Goal: Transaction & Acquisition: Purchase product/service

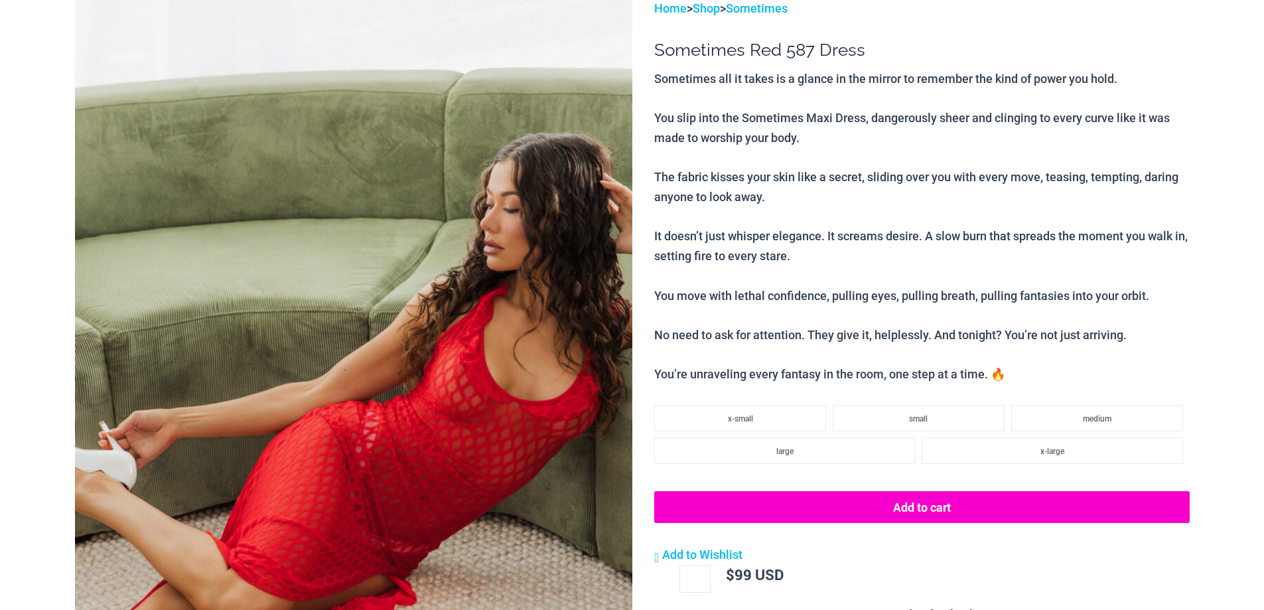
scroll to position [199, 0]
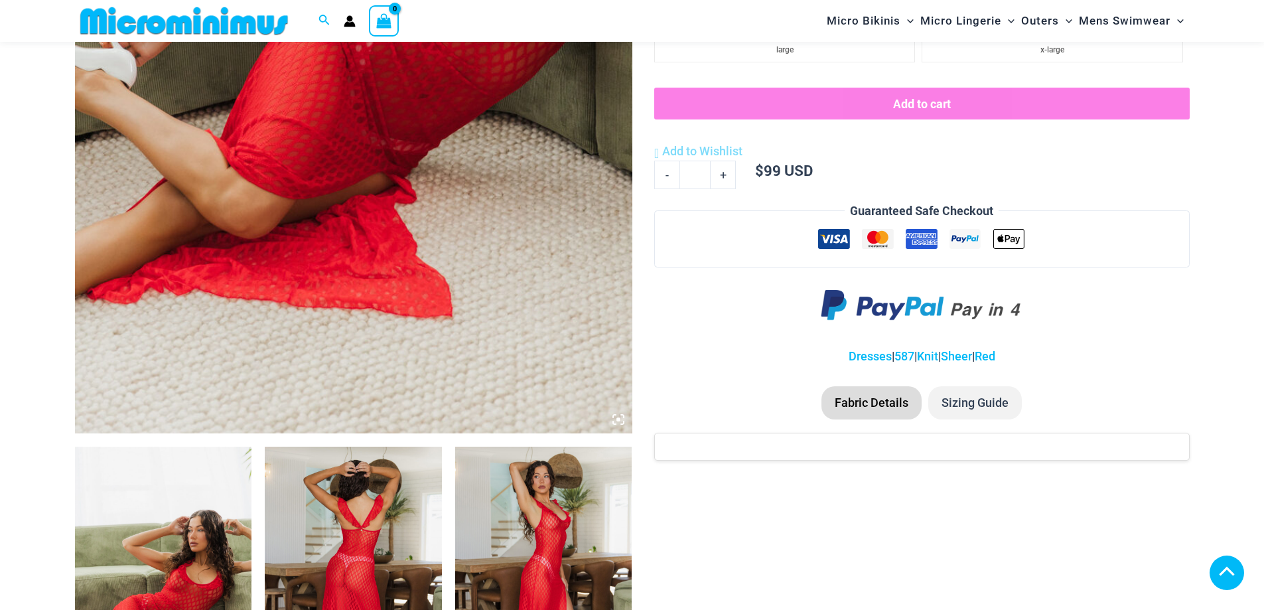
scroll to position [789, 0]
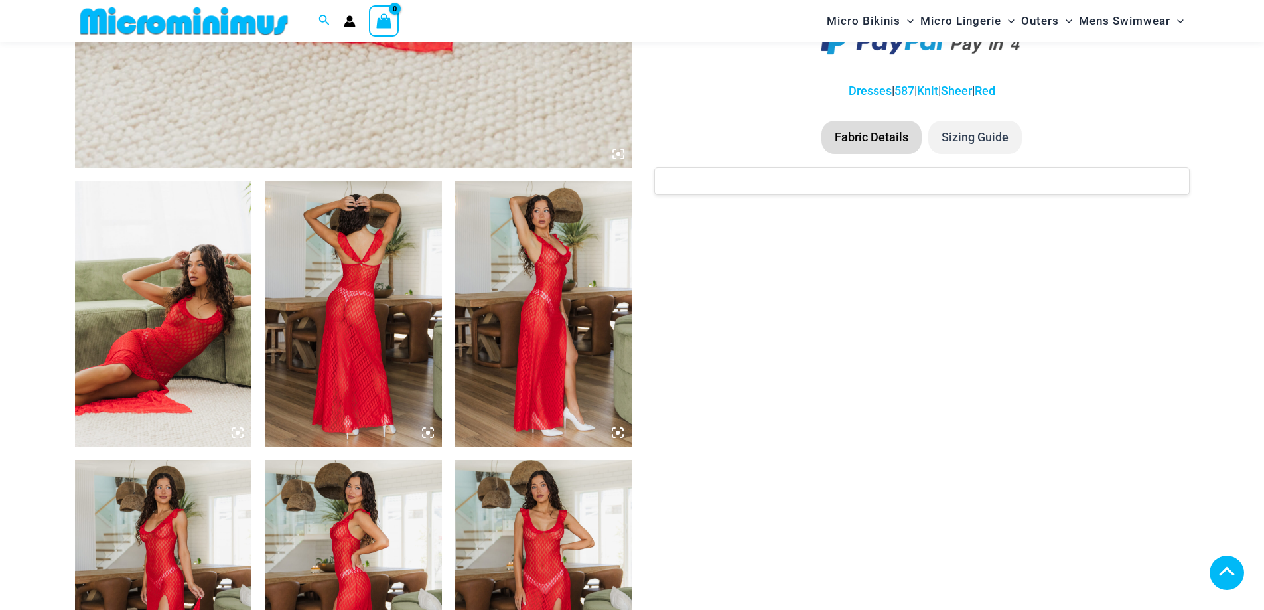
type input "**********"
click at [194, 368] on img at bounding box center [163, 313] width 177 height 265
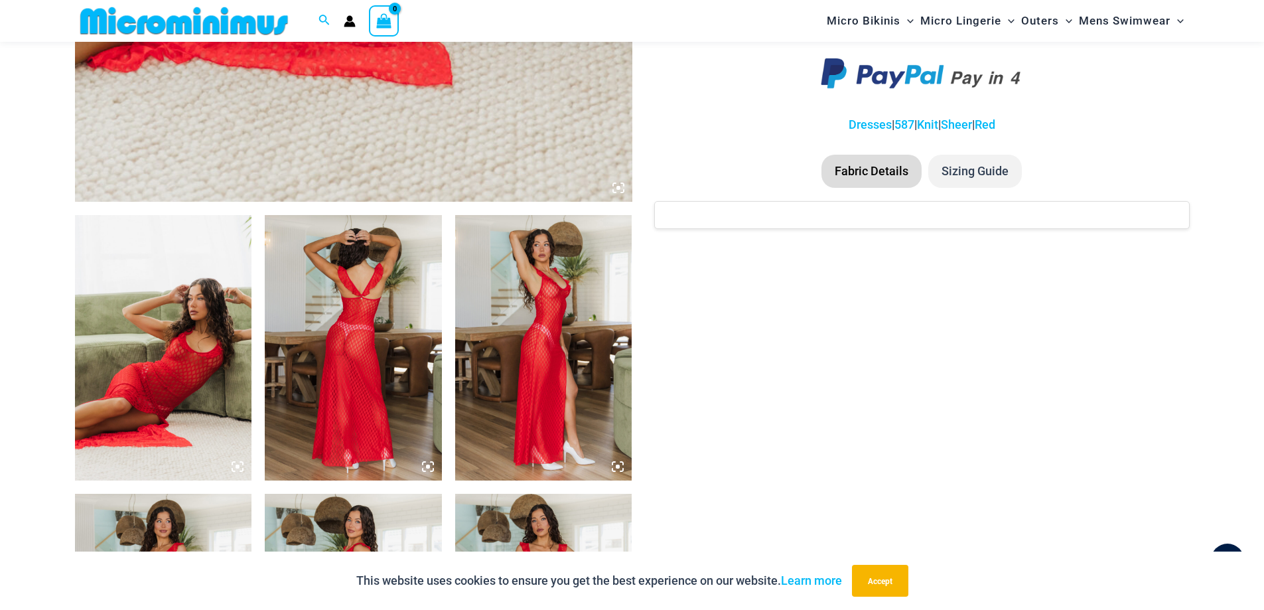
scroll to position [391, 0]
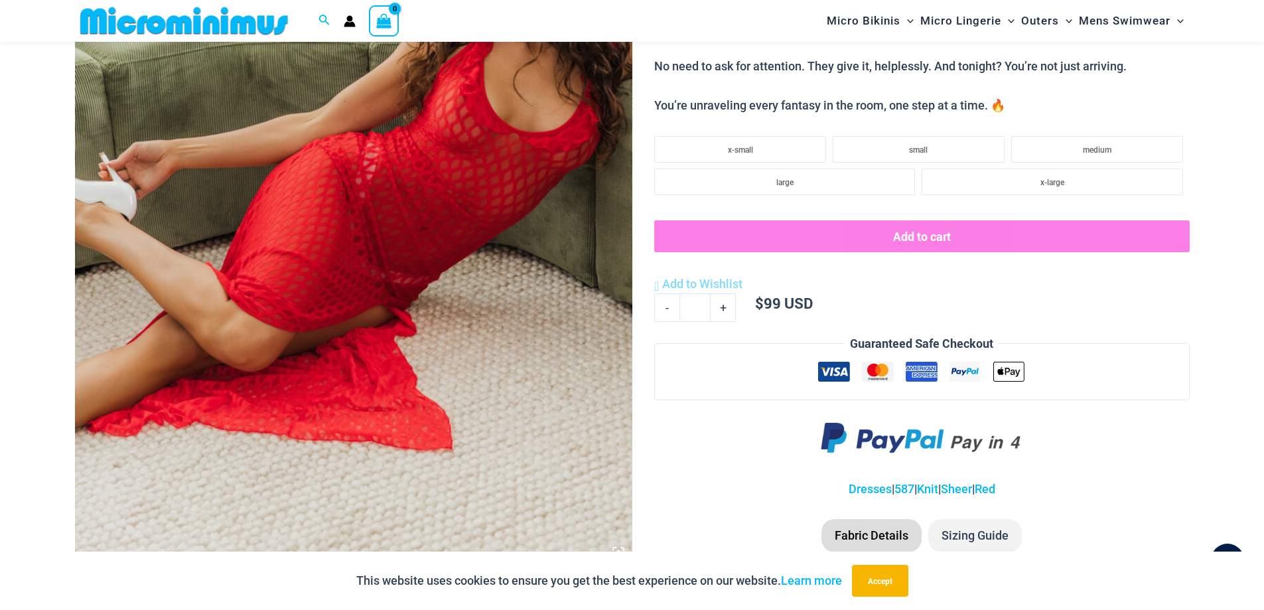
click at [365, 364] on img at bounding box center [353, 148] width 557 height 836
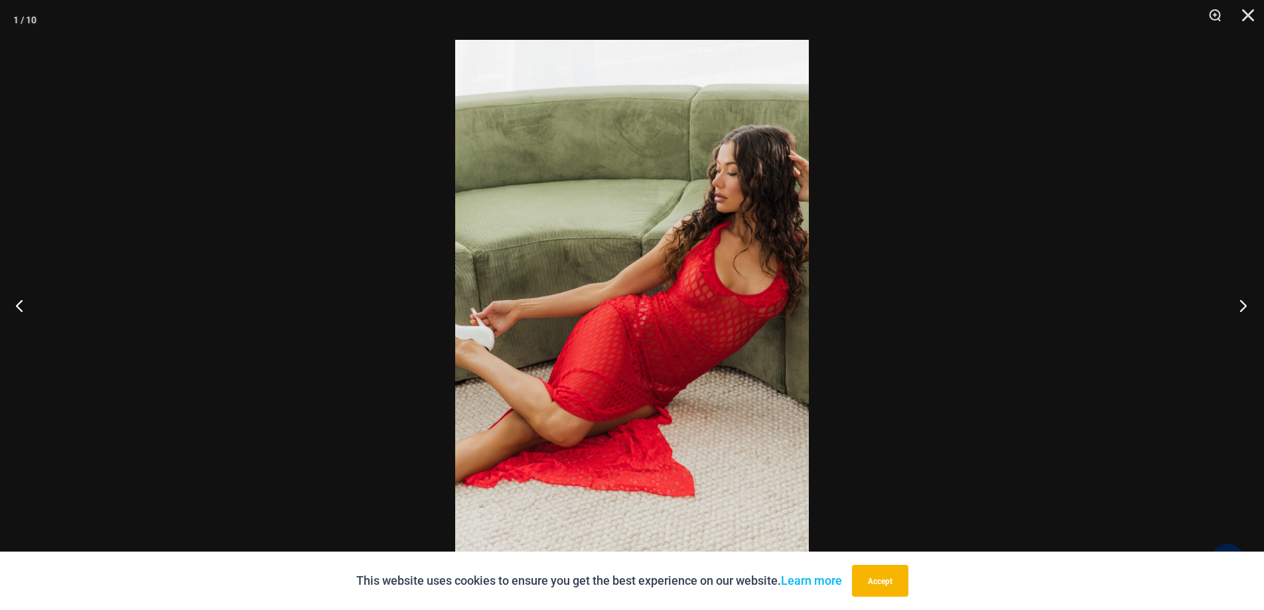
click at [1243, 305] on button "Next" at bounding box center [1239, 305] width 50 height 66
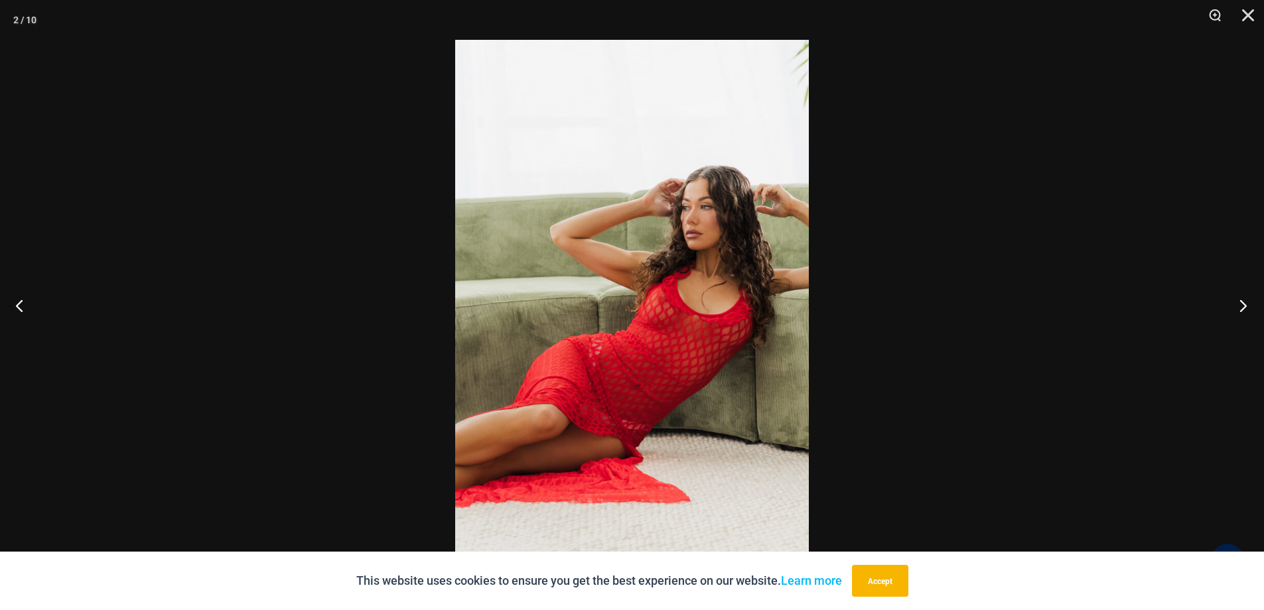
click at [1240, 307] on button "Next" at bounding box center [1239, 305] width 50 height 66
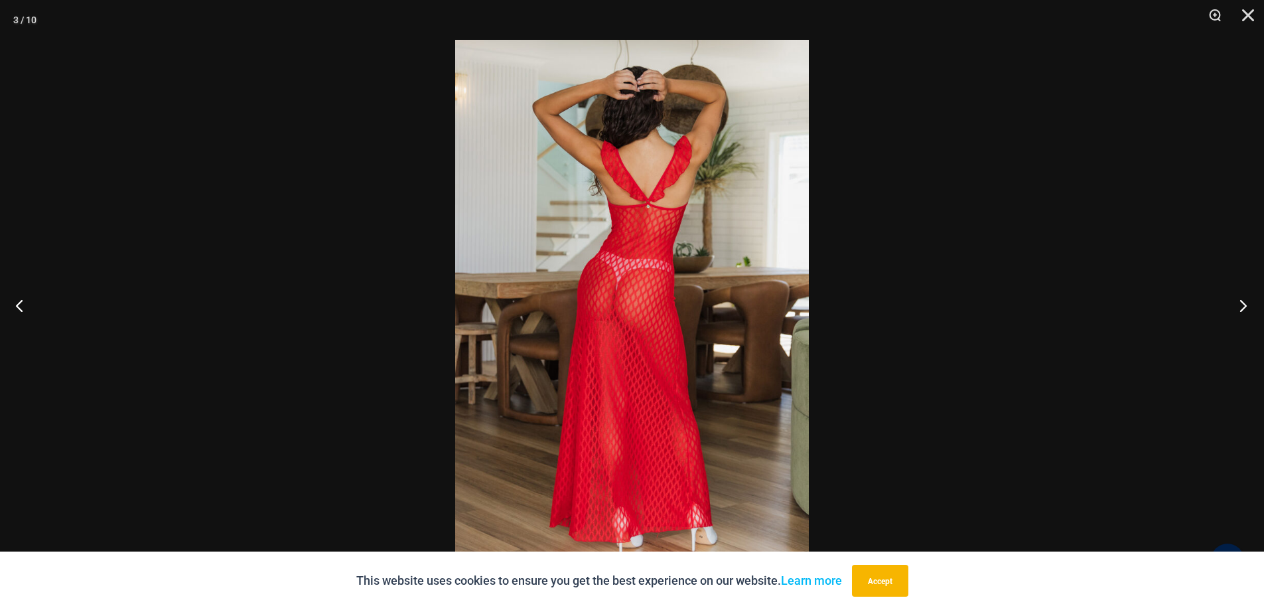
click at [1240, 307] on button "Next" at bounding box center [1239, 305] width 50 height 66
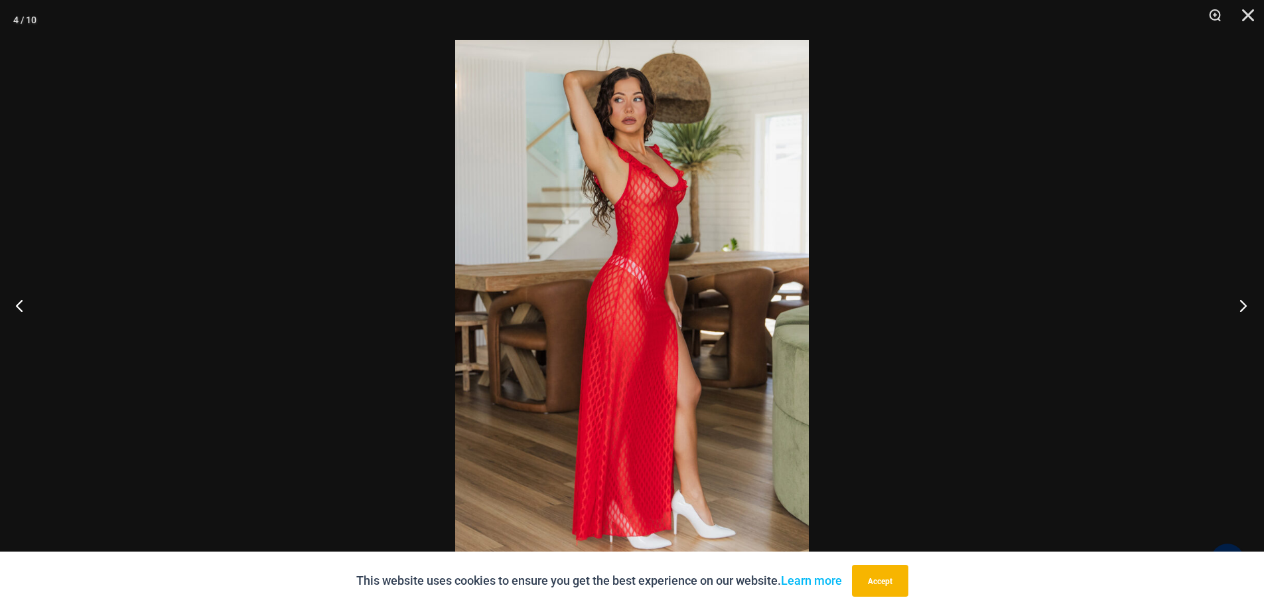
click at [1240, 307] on button "Next" at bounding box center [1239, 305] width 50 height 66
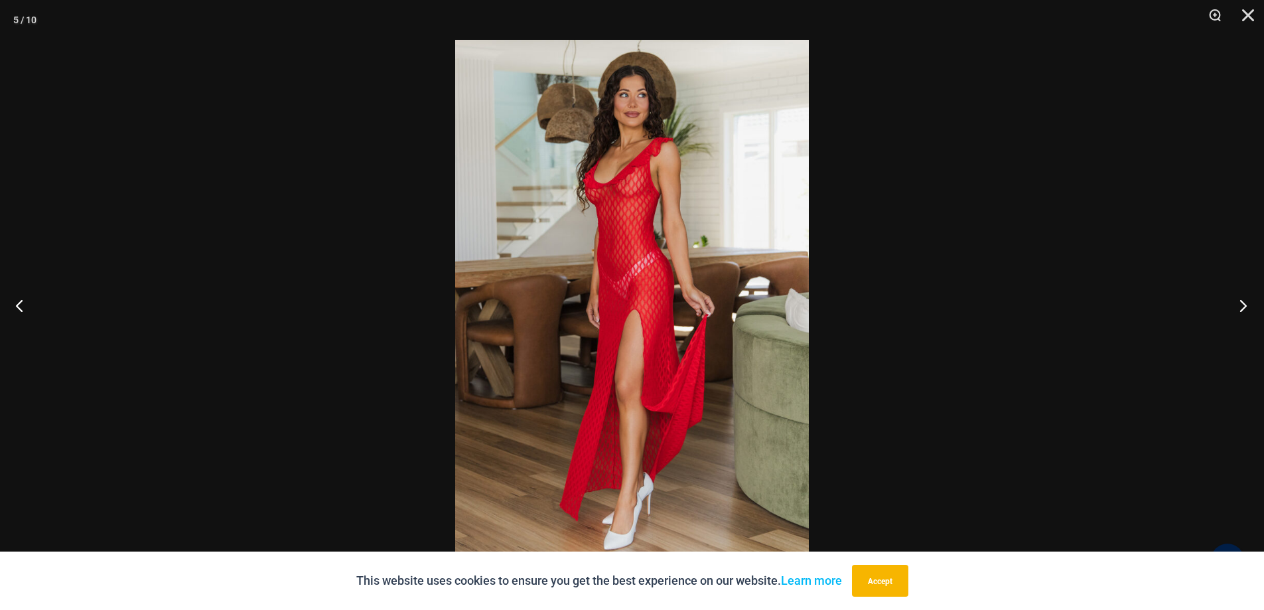
click at [1240, 307] on button "Next" at bounding box center [1239, 305] width 50 height 66
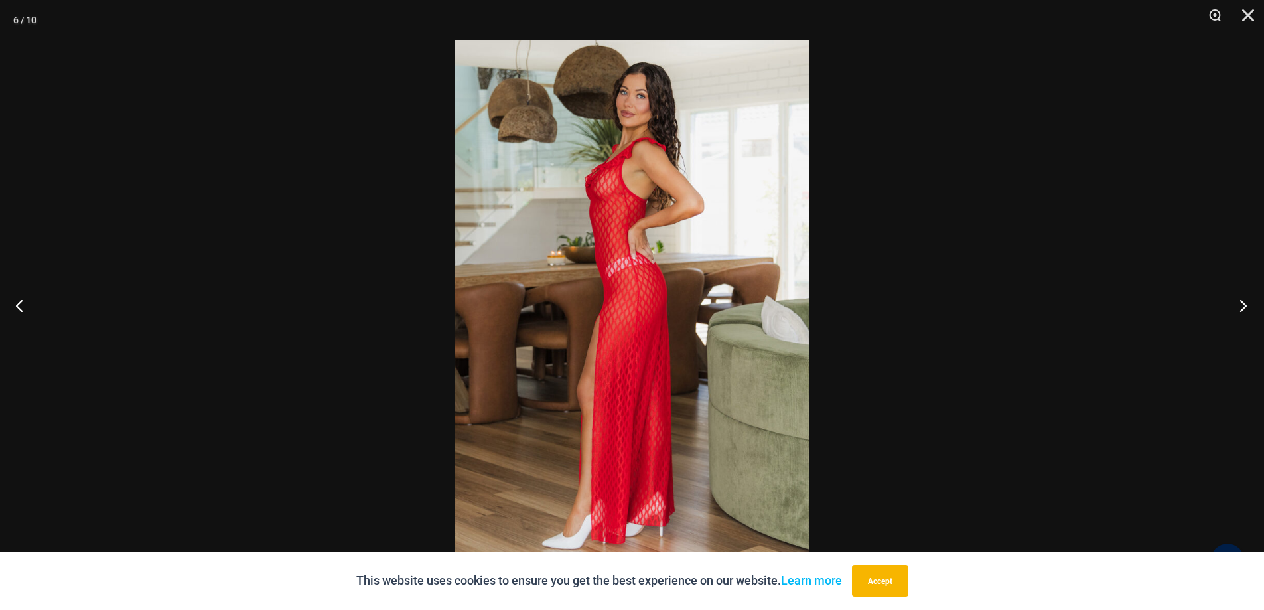
click at [1240, 307] on button "Next" at bounding box center [1239, 305] width 50 height 66
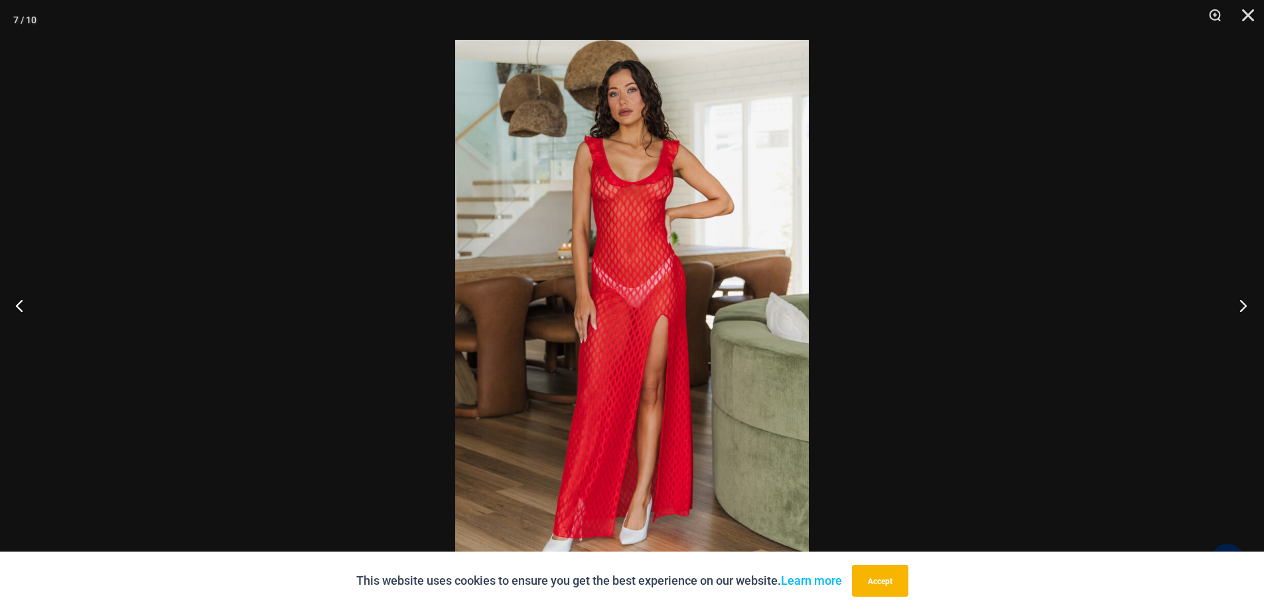
click at [1240, 307] on button "Next" at bounding box center [1239, 305] width 50 height 66
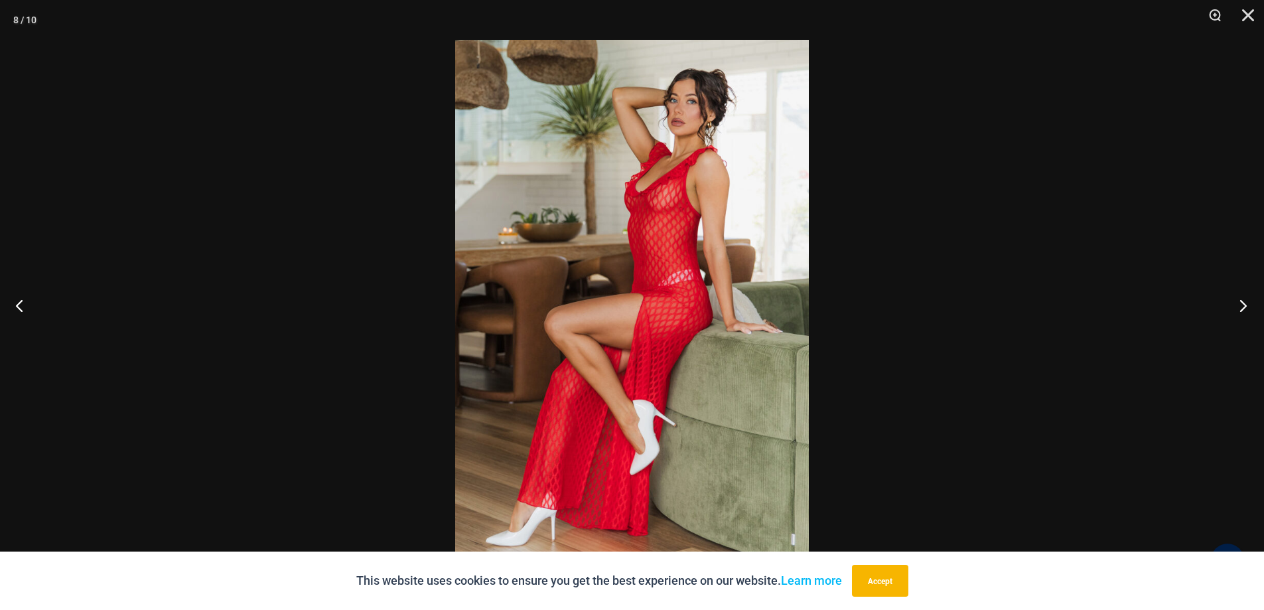
click at [1240, 307] on button "Next" at bounding box center [1239, 305] width 50 height 66
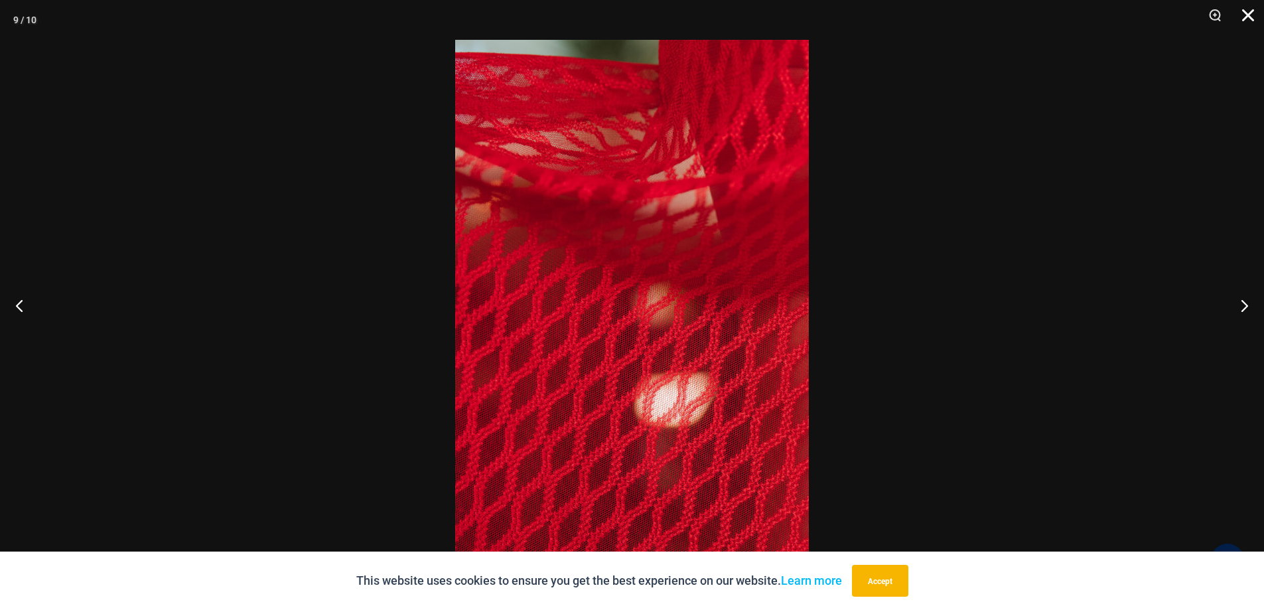
click at [1246, 12] on button "Close" at bounding box center [1243, 20] width 33 height 40
